Goal: Task Accomplishment & Management: Use online tool/utility

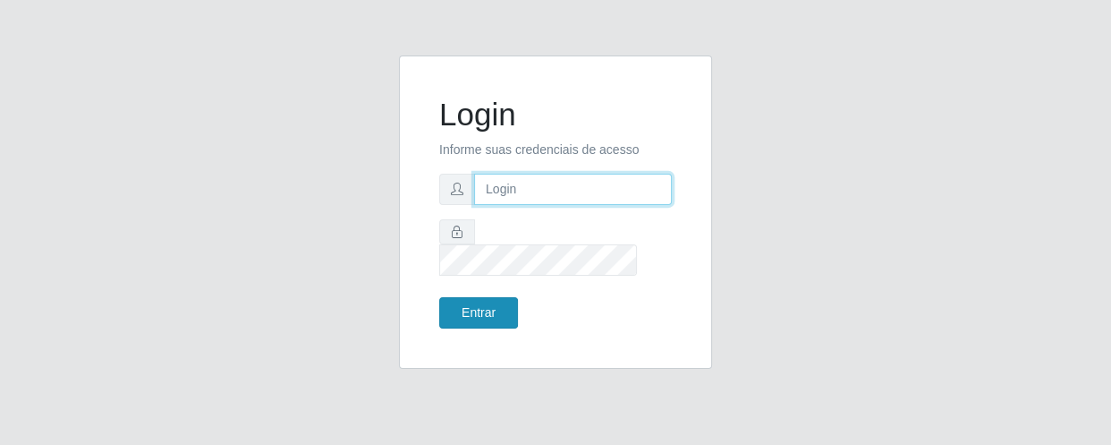
type input "[EMAIL_ADDRESS][DOMAIN_NAME]"
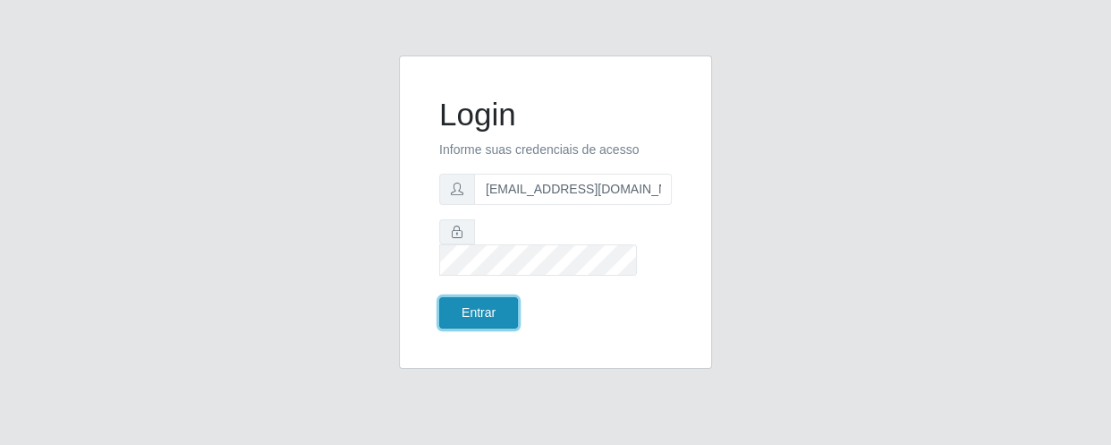
click at [471, 297] on button "Entrar" at bounding box center [478, 312] width 79 height 31
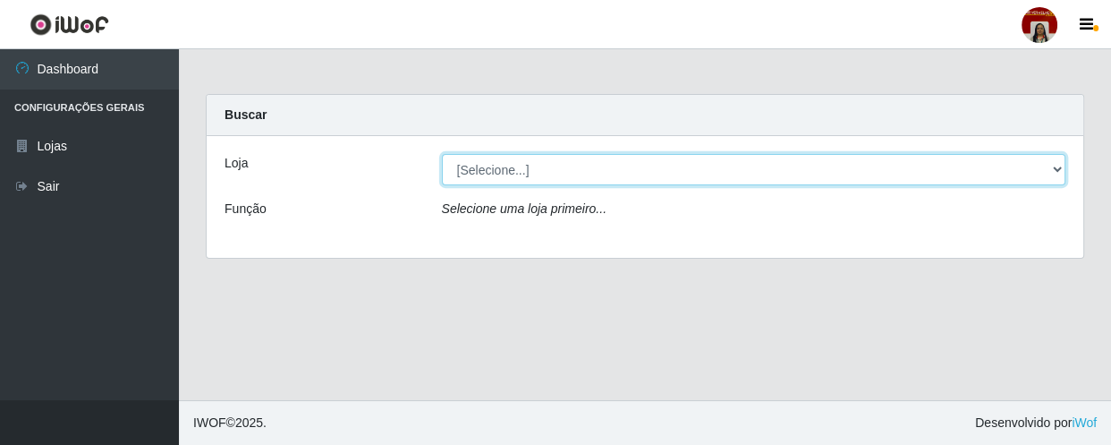
drag, startPoint x: 521, startPoint y: 167, endPoint x: 515, endPoint y: 183, distance: 17.0
click at [520, 168] on select "[Selecione...] Mar Vermelho - Loja 04" at bounding box center [754, 169] width 624 height 31
select select "251"
click at [442, 154] on select "[Selecione...] Mar Vermelho - Loja 04" at bounding box center [754, 169] width 624 height 31
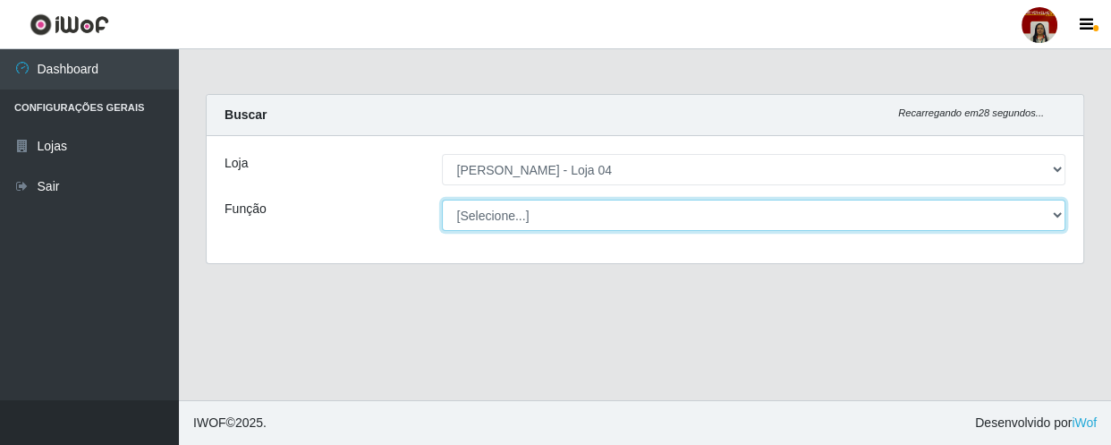
click at [522, 216] on select "[Selecione...] ASG ASG + ASG ++ Auxiliar de Depósito Auxiliar de Depósito + Aux…" at bounding box center [754, 214] width 624 height 31
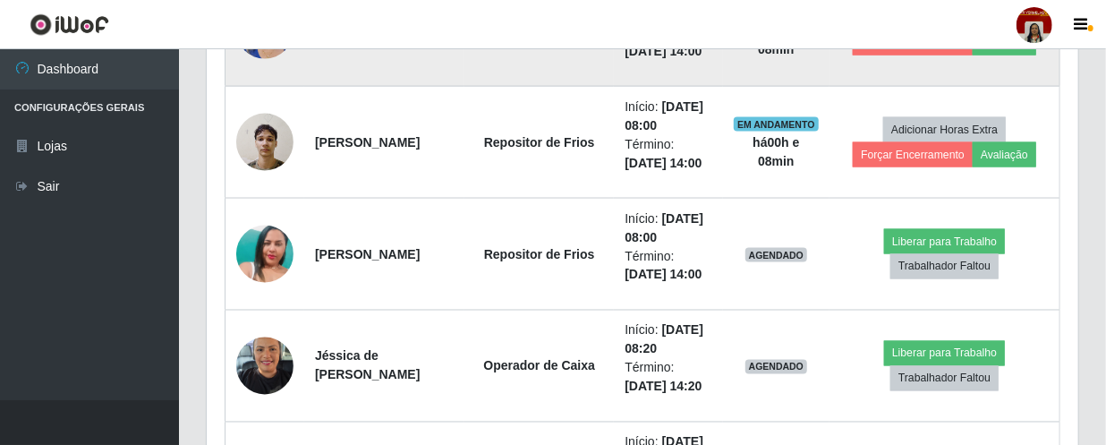
scroll to position [1301, 0]
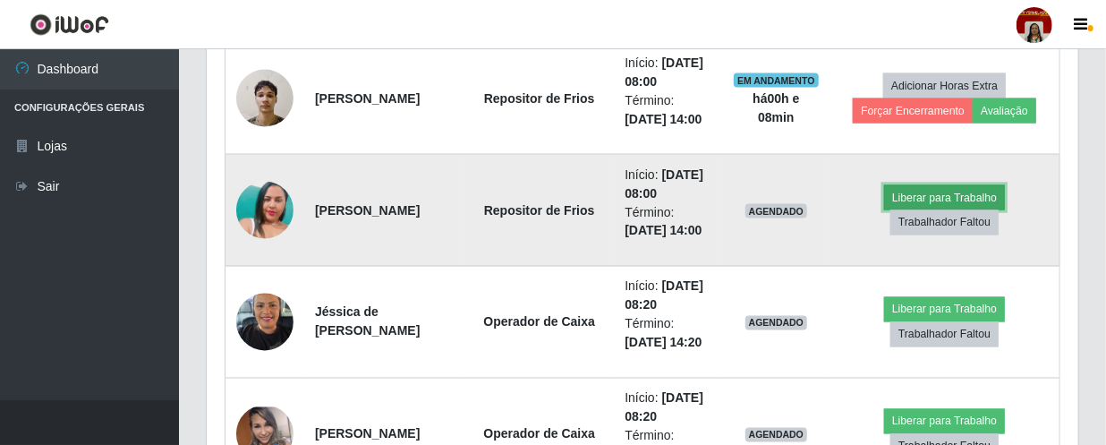
click at [982, 189] on button "Liberar para Trabalho" at bounding box center [944, 197] width 121 height 25
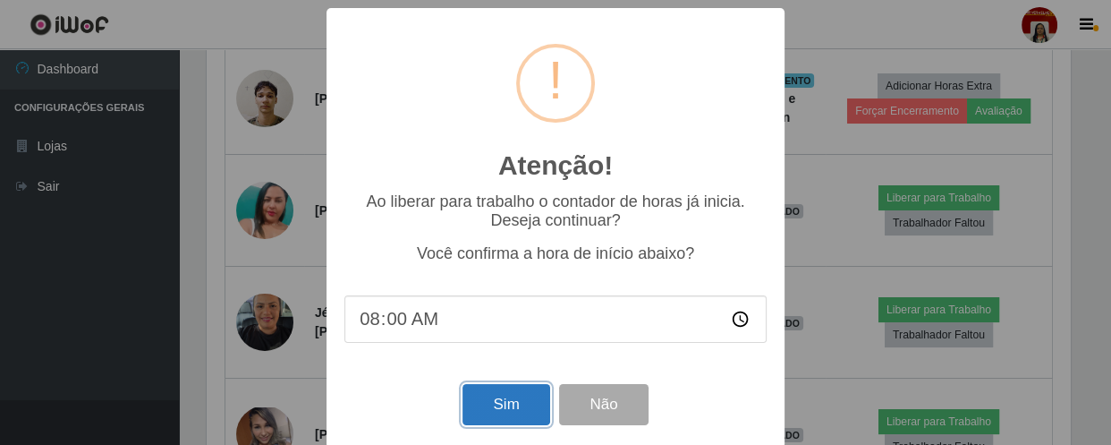
click at [495, 411] on button "Sim" at bounding box center [505, 405] width 87 height 42
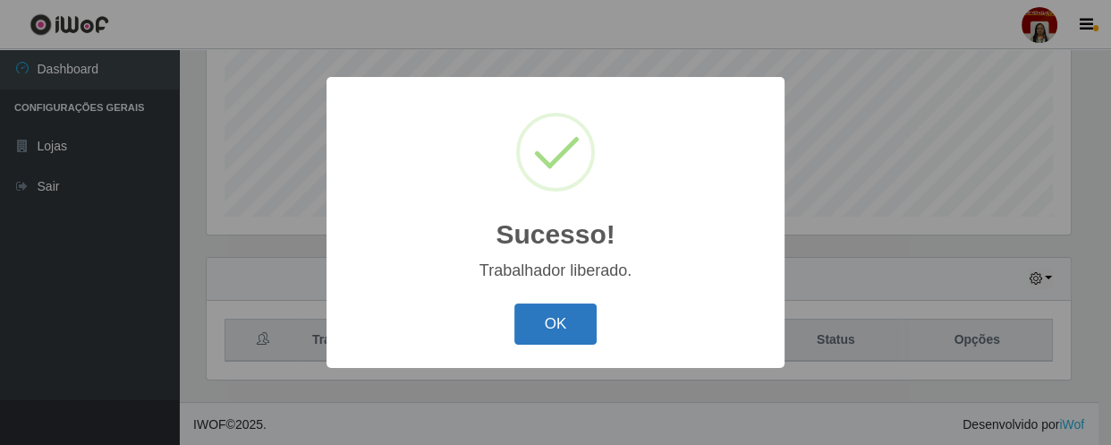
click at [555, 327] on button "OK" at bounding box center [555, 324] width 83 height 42
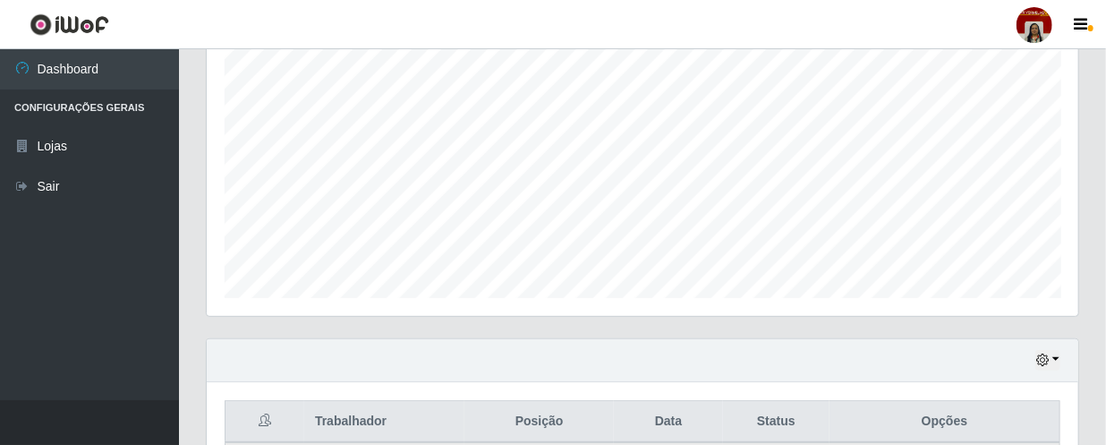
scroll to position [17, 0]
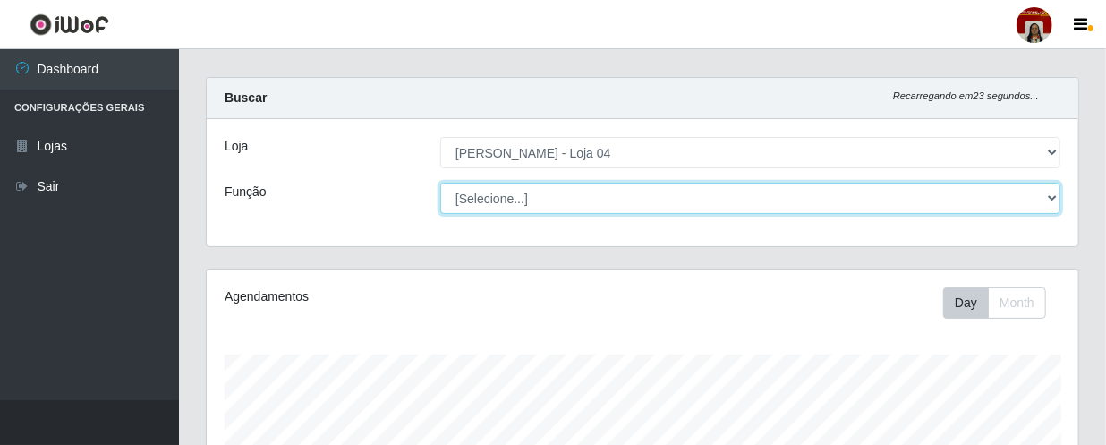
click at [1056, 198] on select "[Selecione...] ASG ASG + ASG ++ Auxiliar de Depósito Auxiliar de Depósito + Aux…" at bounding box center [750, 197] width 620 height 31
select select "22"
click at [440, 182] on select "[Selecione...] ASG ASG + ASG ++ Auxiliar de Depósito Auxiliar de Depósito + Aux…" at bounding box center [750, 197] width 620 height 31
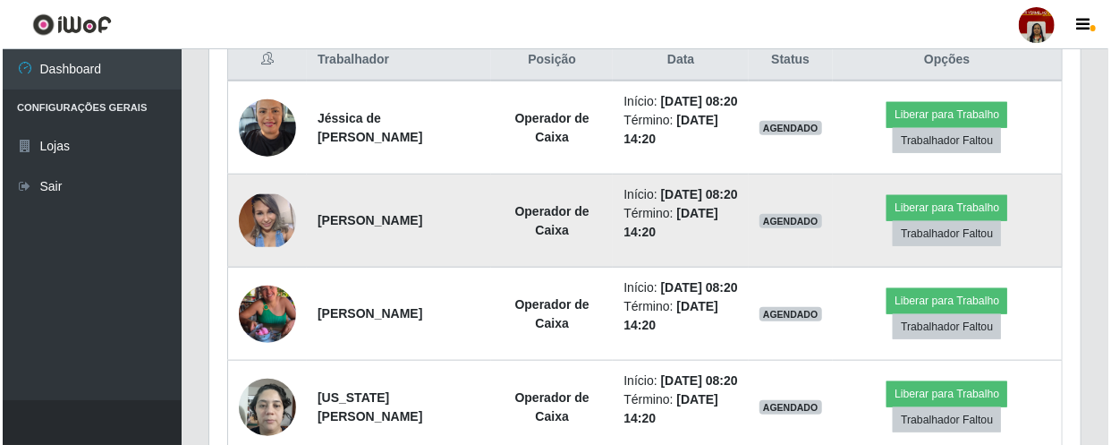
scroll to position [732, 0]
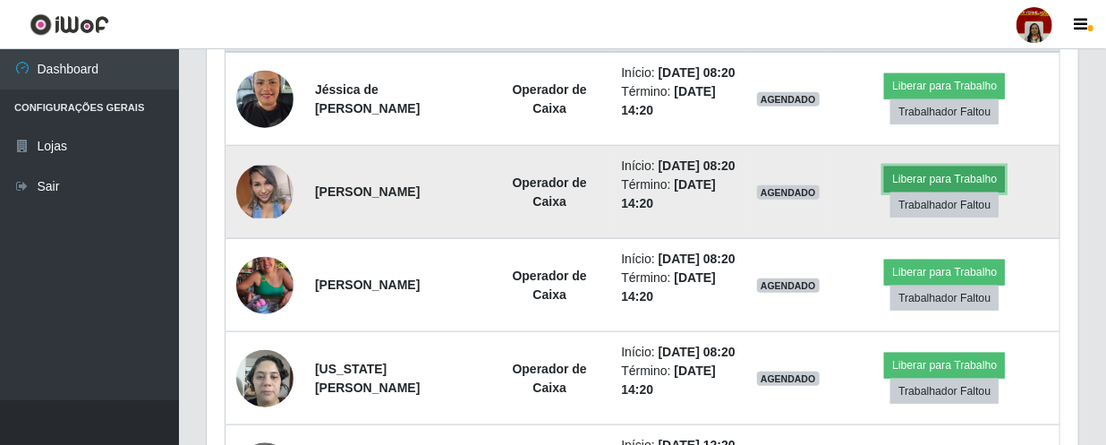
click at [927, 191] on button "Liberar para Trabalho" at bounding box center [944, 178] width 121 height 25
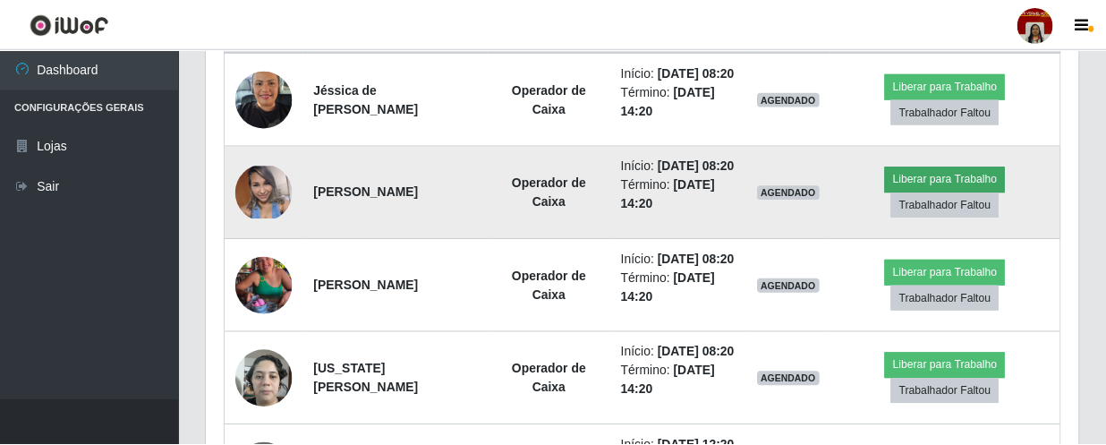
scroll to position [371, 863]
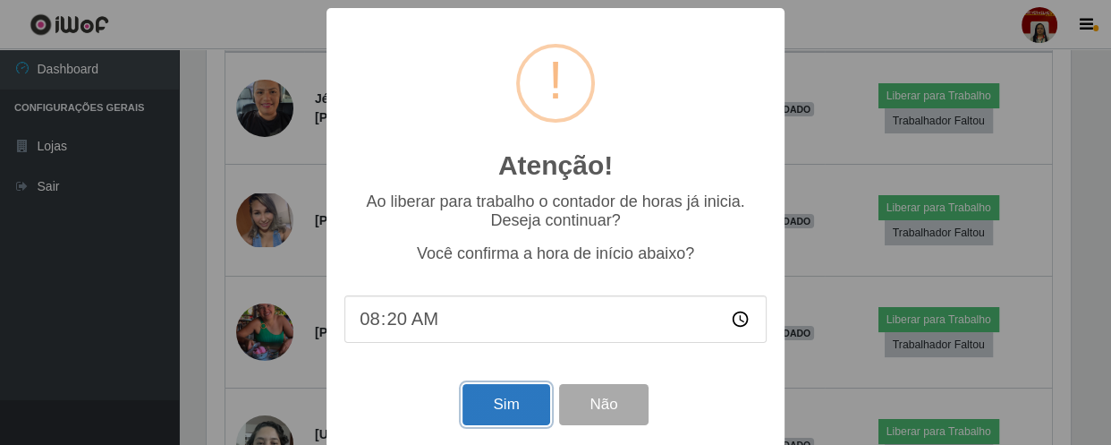
click at [511, 399] on button "Sim" at bounding box center [505, 405] width 87 height 42
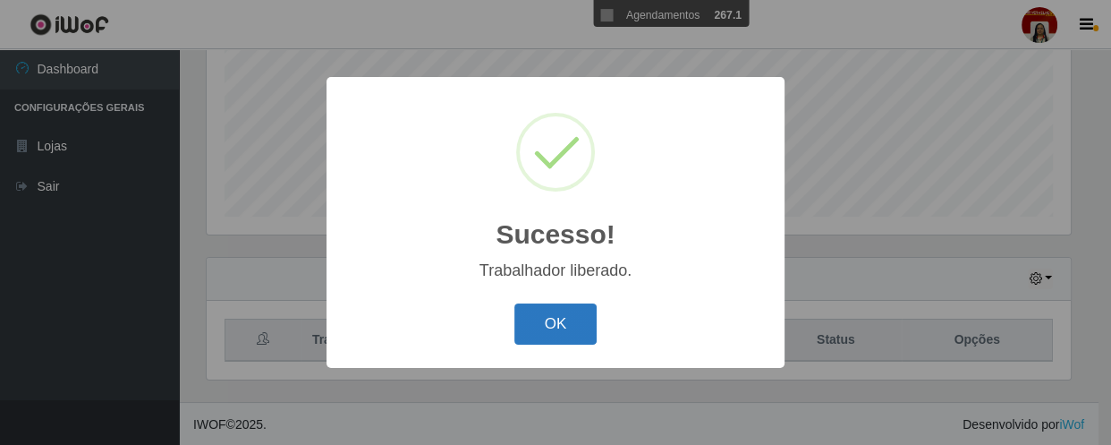
click at [551, 331] on button "OK" at bounding box center [555, 324] width 83 height 42
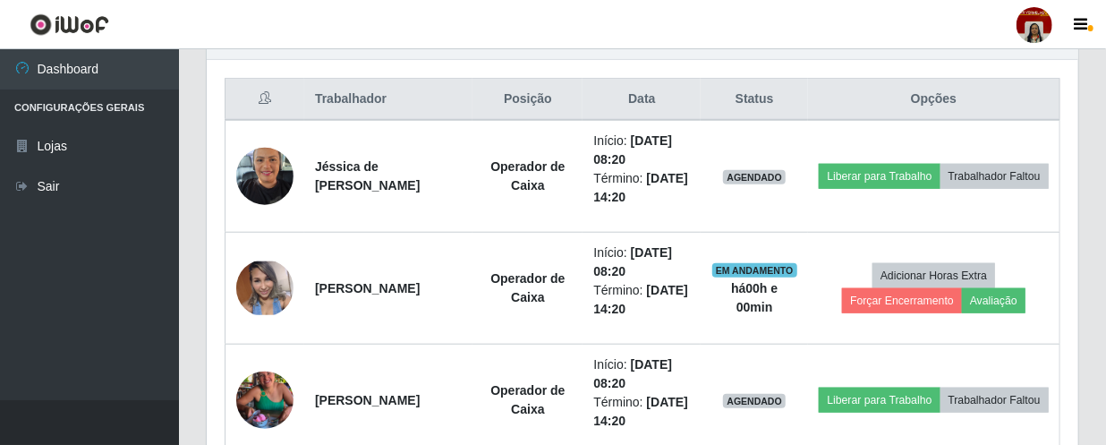
scroll to position [830, 0]
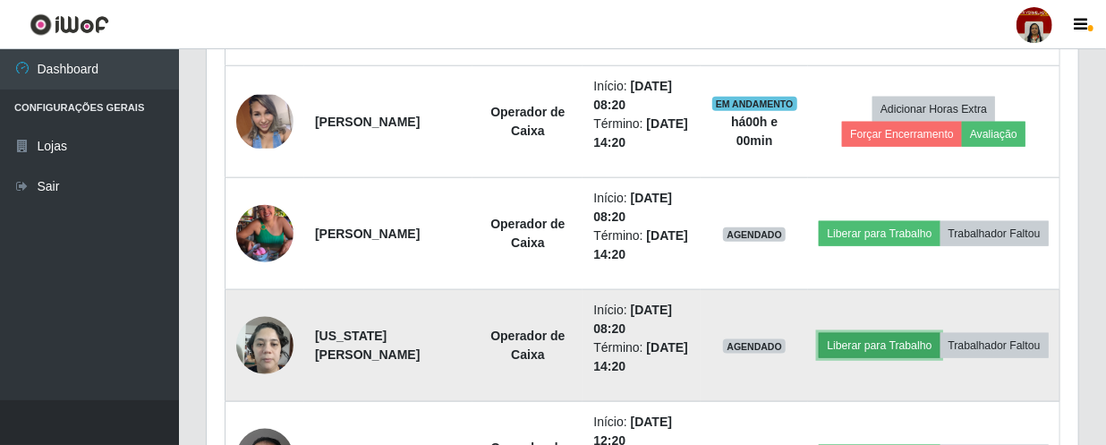
click at [939, 333] on button "Liberar para Trabalho" at bounding box center [878, 345] width 121 height 25
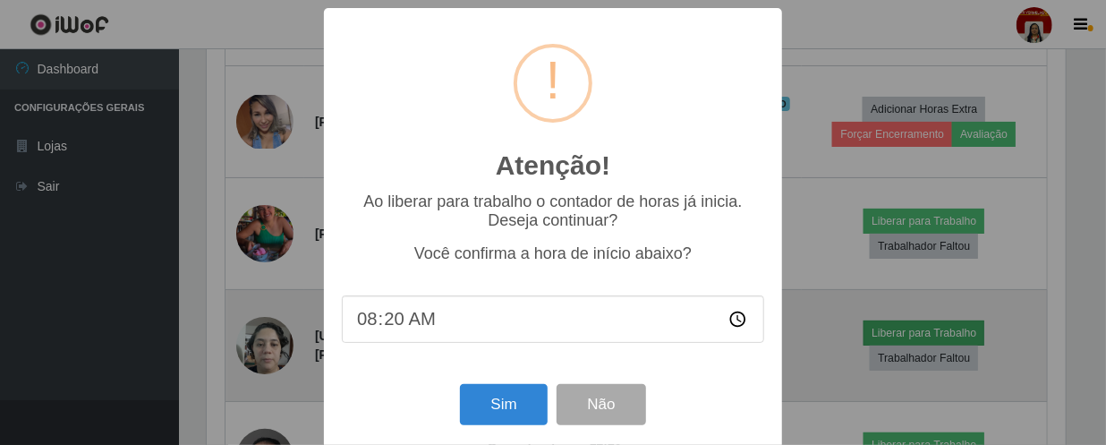
scroll to position [371, 863]
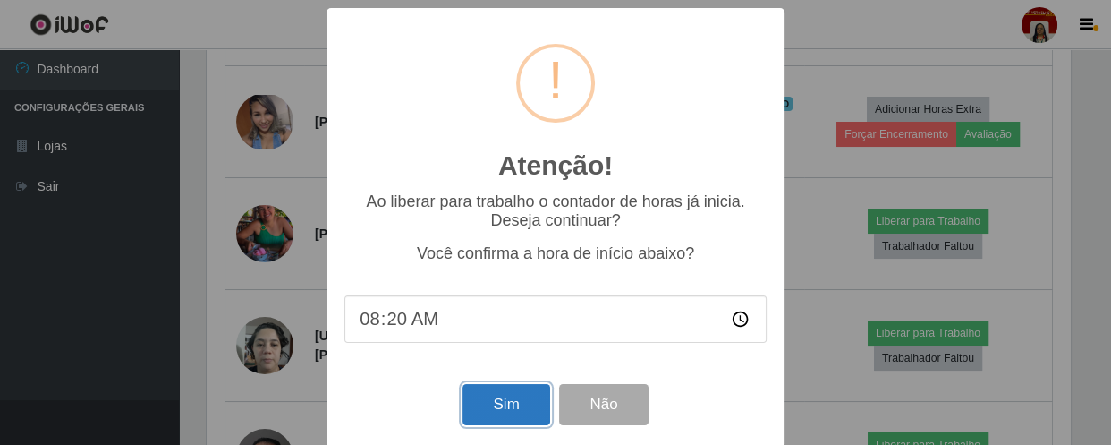
click at [516, 411] on button "Sim" at bounding box center [505, 405] width 87 height 42
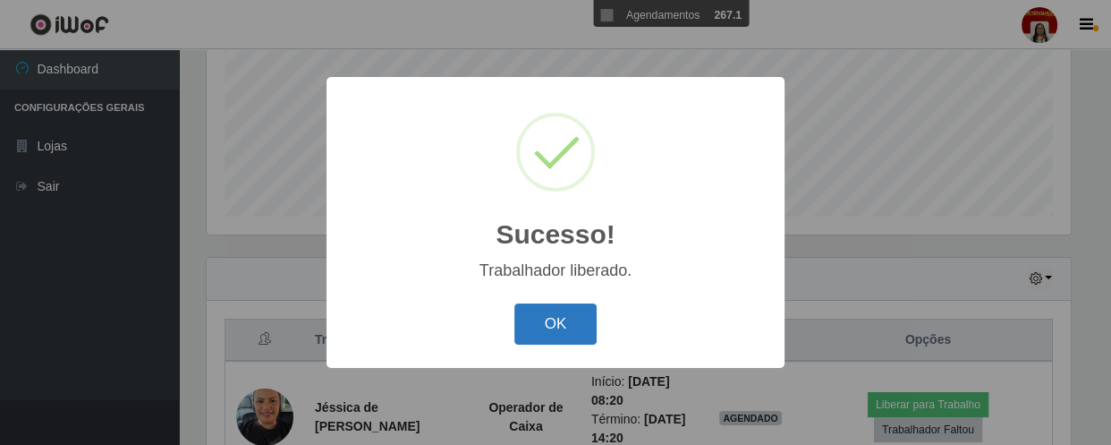
click at [568, 313] on button "OK" at bounding box center [555, 324] width 83 height 42
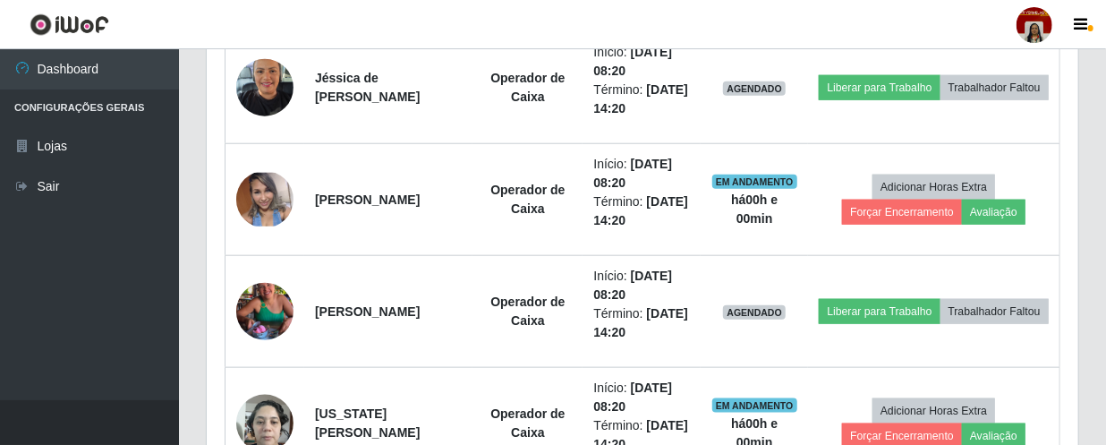
scroll to position [749, 0]
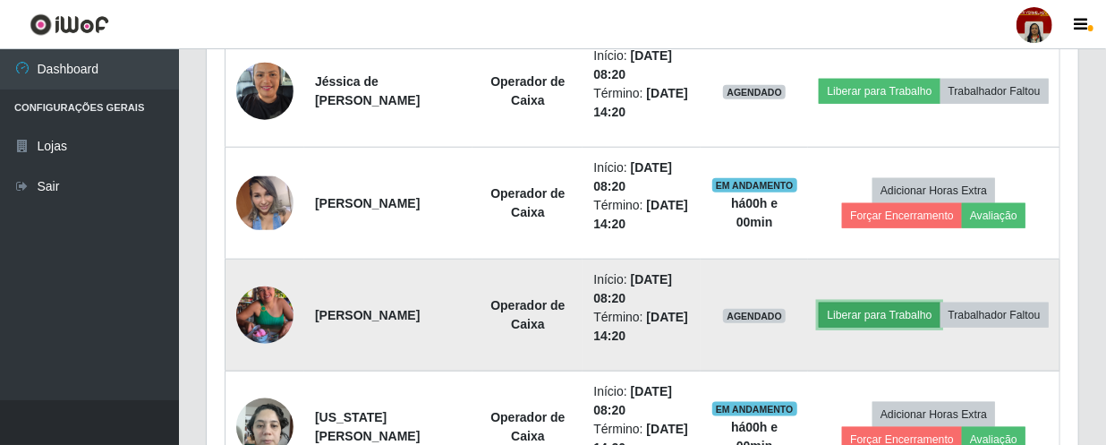
click at [939, 302] on button "Liberar para Trabalho" at bounding box center [878, 314] width 121 height 25
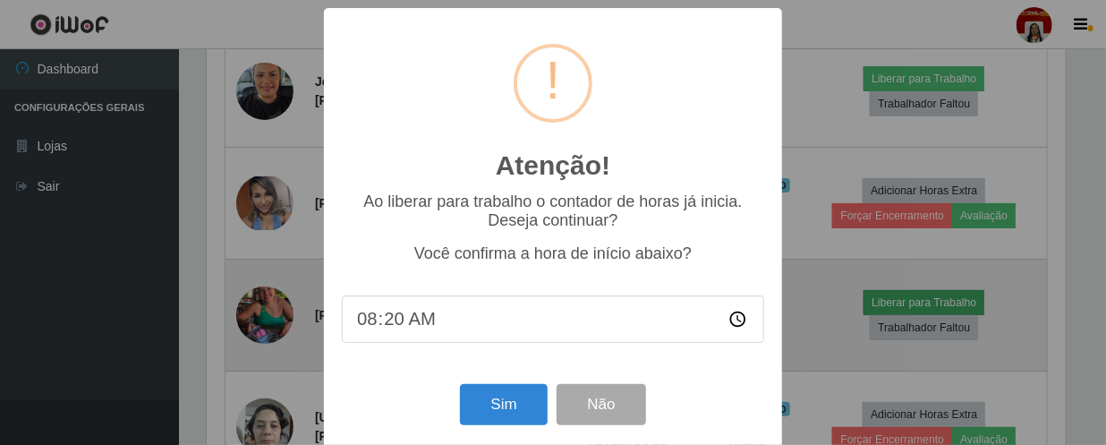
scroll to position [371, 863]
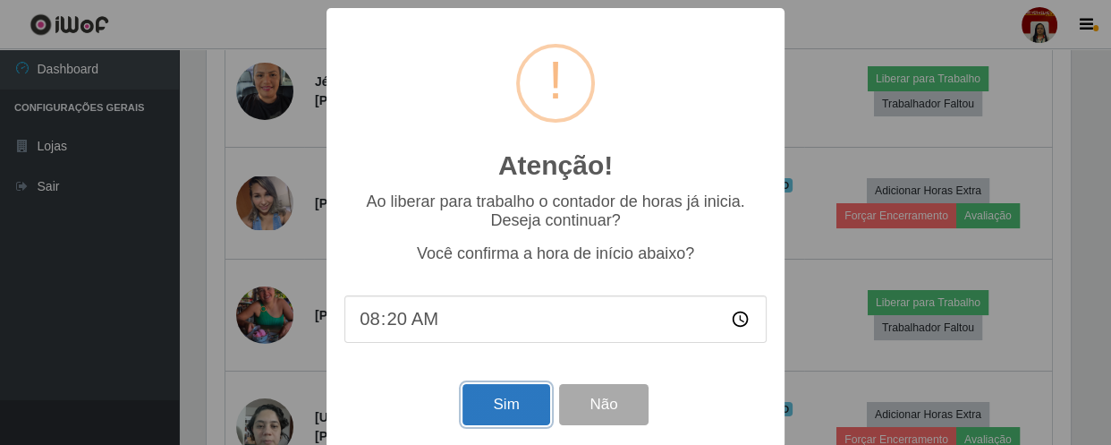
click at [481, 411] on button "Sim" at bounding box center [505, 405] width 87 height 42
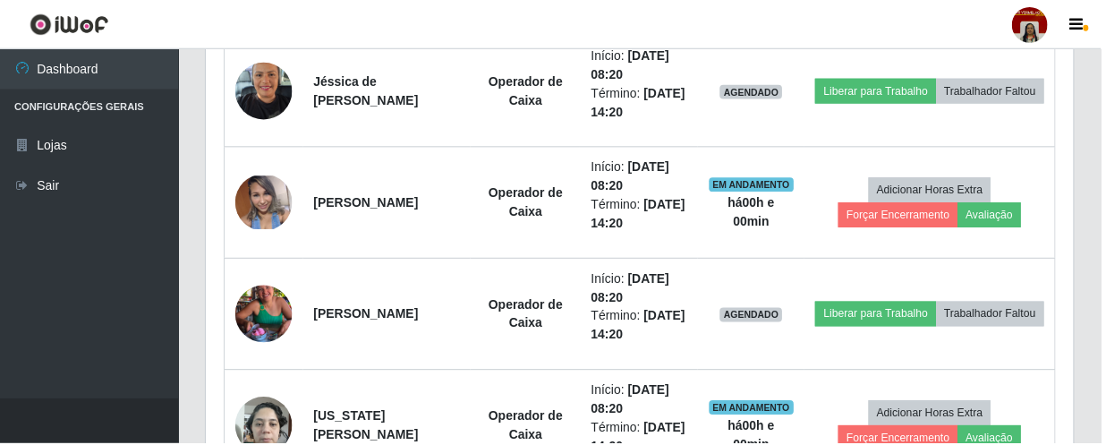
scroll to position [423, 0]
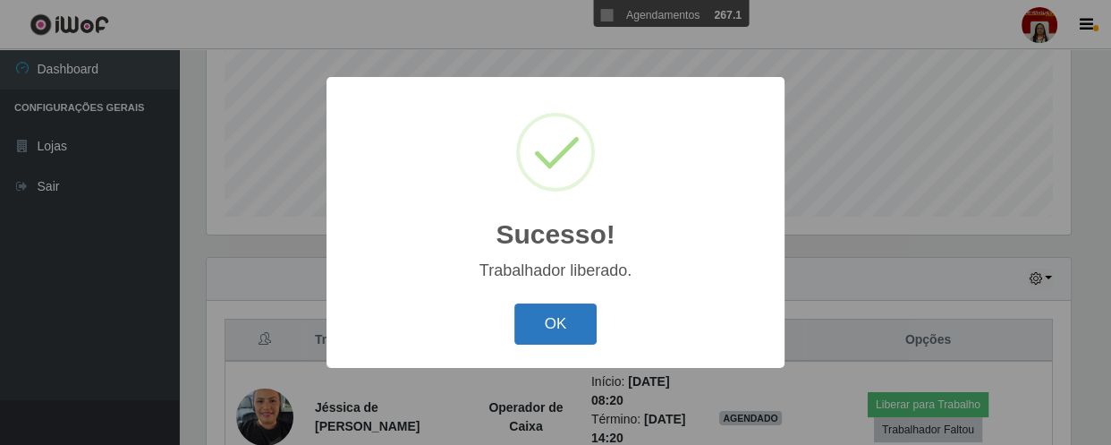
click at [543, 322] on button "OK" at bounding box center [555, 324] width 83 height 42
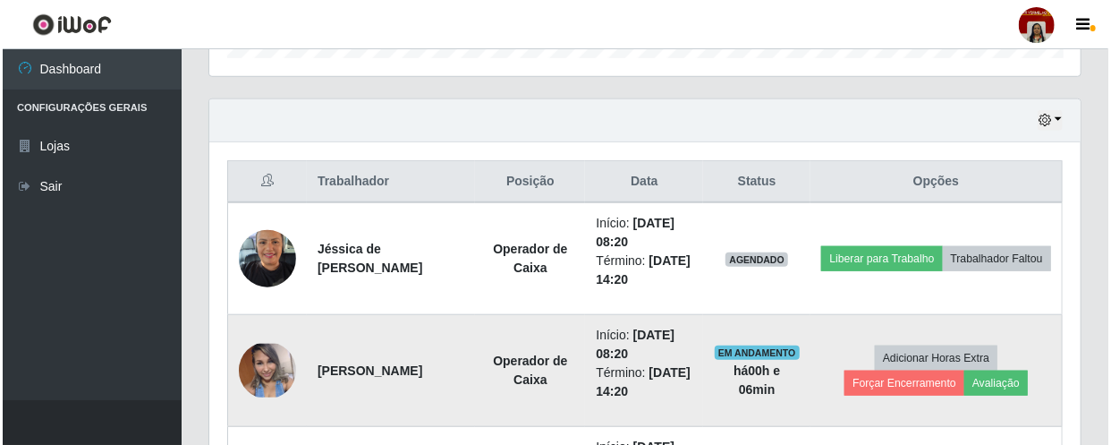
scroll to position [586, 0]
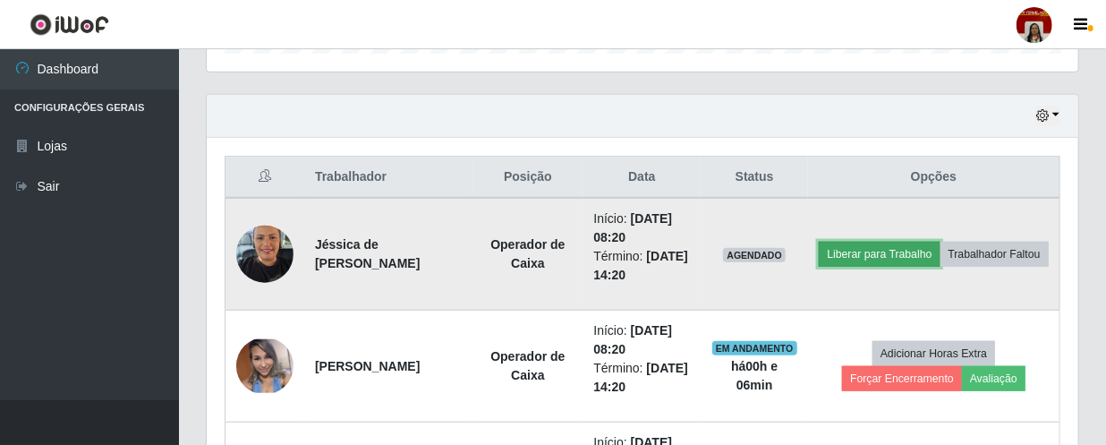
click at [926, 242] on button "Liberar para Trabalho" at bounding box center [878, 254] width 121 height 25
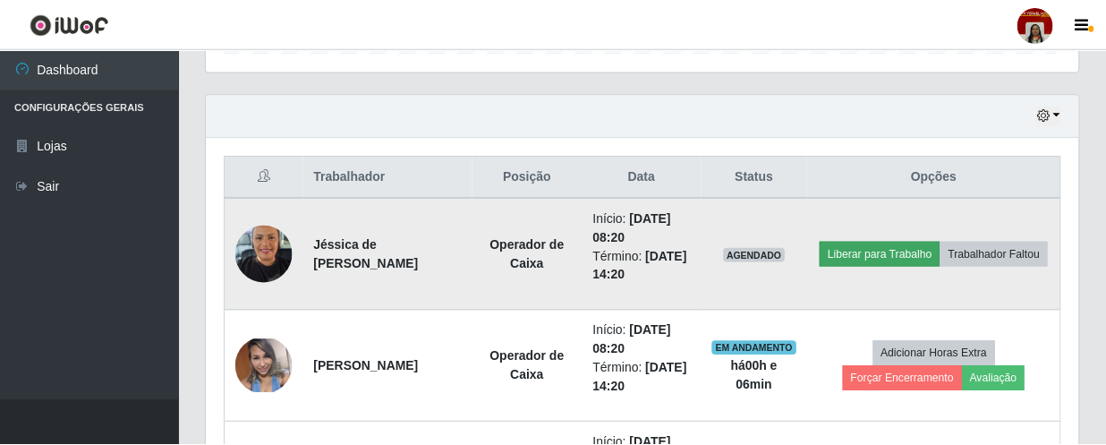
scroll to position [371, 863]
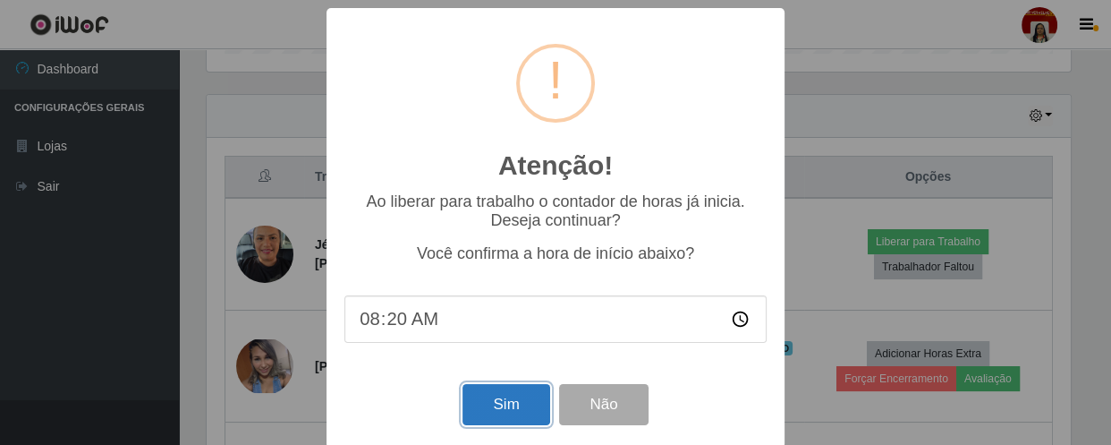
click at [498, 410] on button "Sim" at bounding box center [505, 405] width 87 height 42
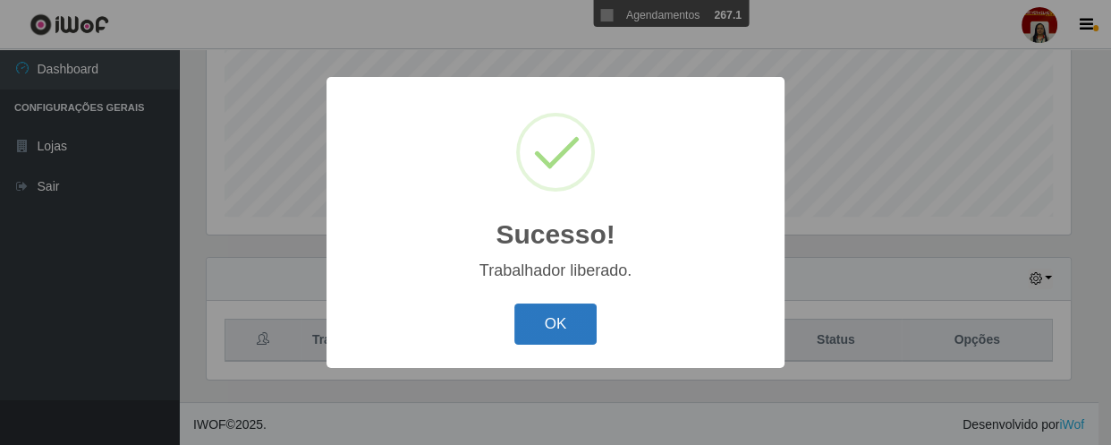
click at [568, 305] on button "OK" at bounding box center [555, 324] width 83 height 42
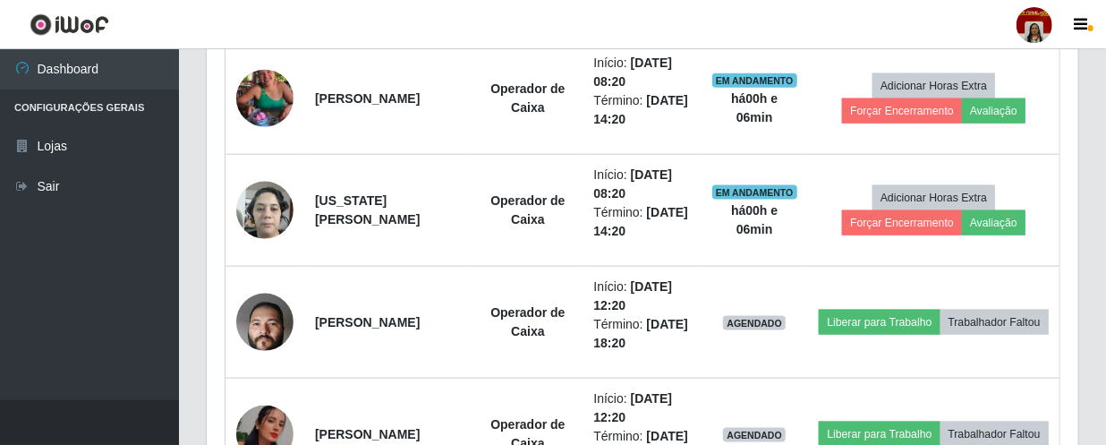
scroll to position [993, 0]
